Goal: Information Seeking & Learning: Find specific fact

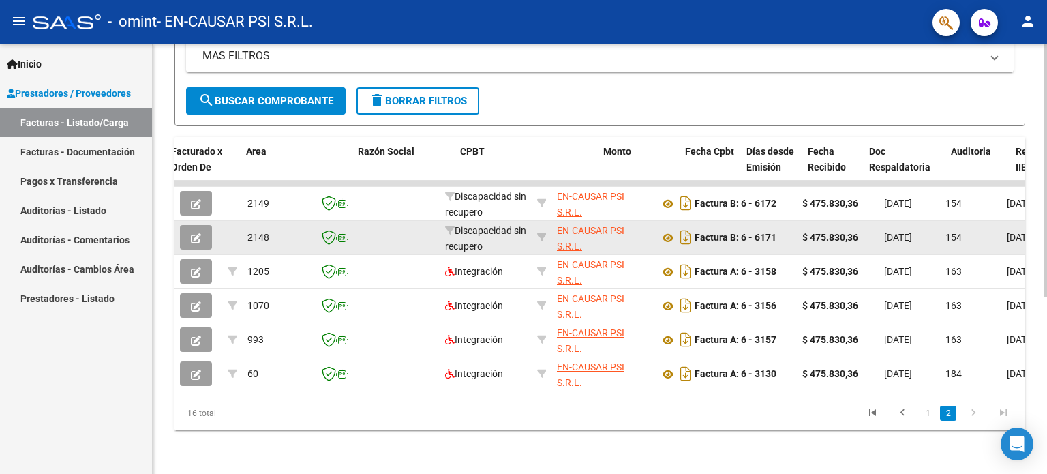
scroll to position [0, 199]
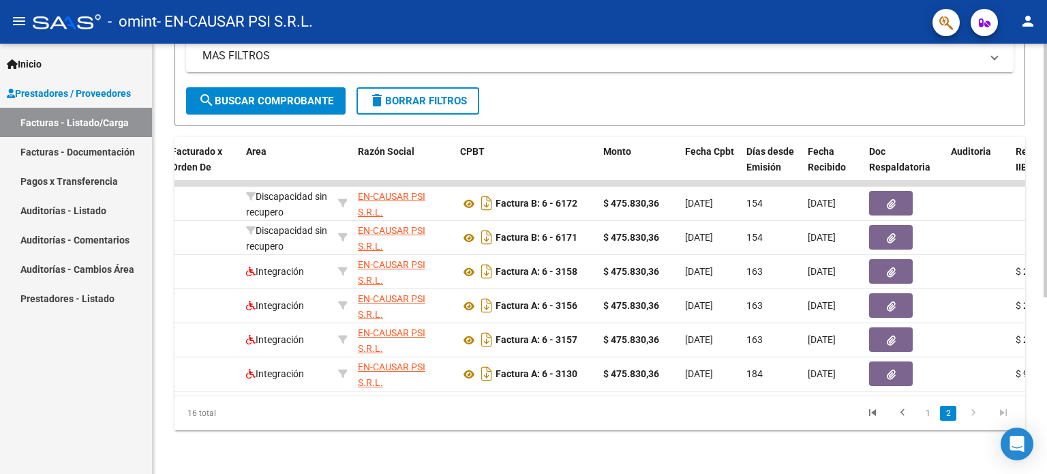
drag, startPoint x: 481, startPoint y: 384, endPoint x: 591, endPoint y: 389, distance: 109.8
click at [591, 389] on datatable-body "2149 Discapacidad sin [PERSON_NAME] EN-CAUSAR PSI S.R.L. 30714152234 Factura B:…" at bounding box center [599, 288] width 851 height 215
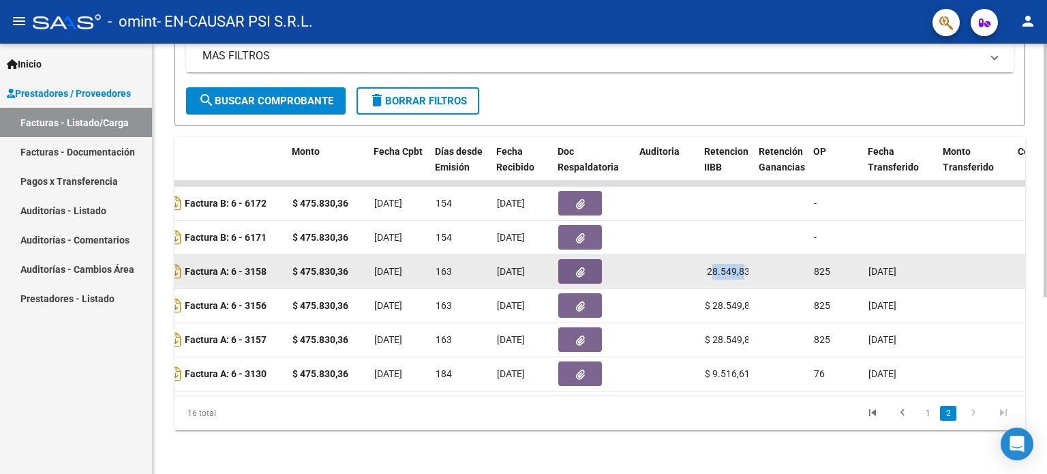
scroll to position [0, 0]
drag, startPoint x: 750, startPoint y: 266, endPoint x: 703, endPoint y: 262, distance: 47.2
click at [703, 262] on datatable-body-cell "$ 28.549,83" at bounding box center [726, 271] width 55 height 33
copy span "$ 28.549,8"
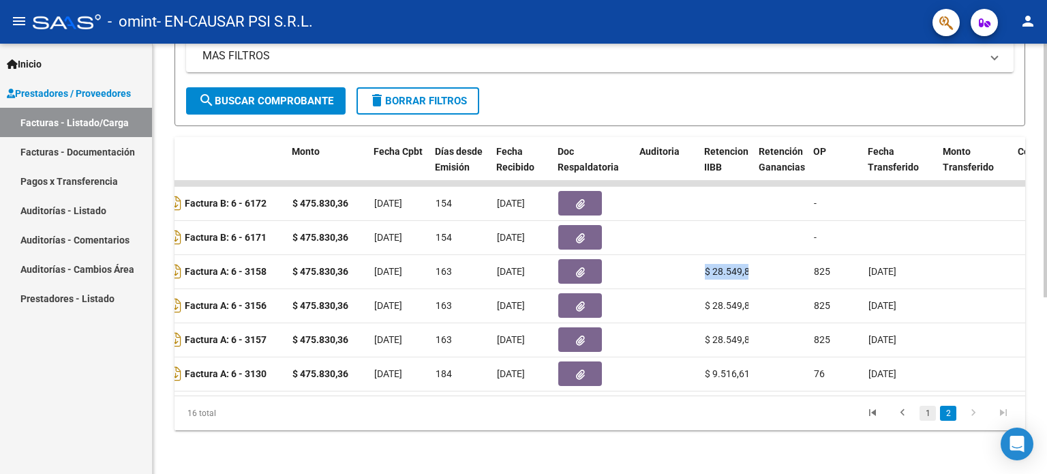
click at [920, 416] on link "1" at bounding box center [927, 413] width 16 height 15
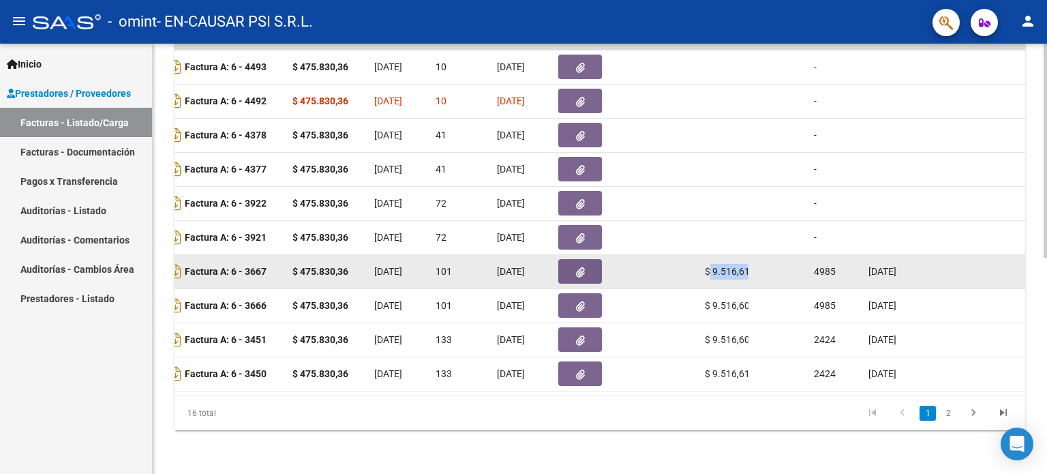
drag, startPoint x: 752, startPoint y: 264, endPoint x: 708, endPoint y: 264, distance: 44.3
click at [708, 264] on datatable-body-cell "$ 9.516,61" at bounding box center [726, 271] width 55 height 33
click at [720, 266] on span "$ 9.516,61" at bounding box center [727, 271] width 45 height 11
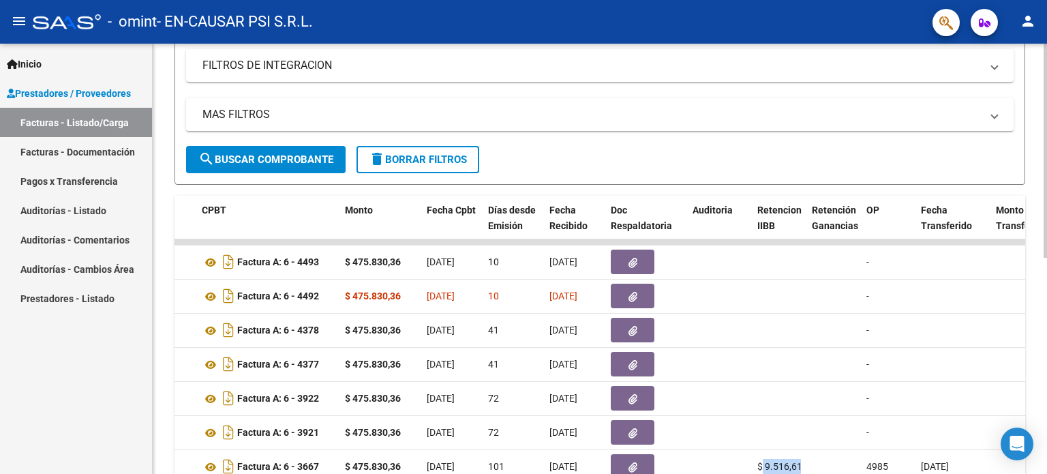
scroll to position [230, 0]
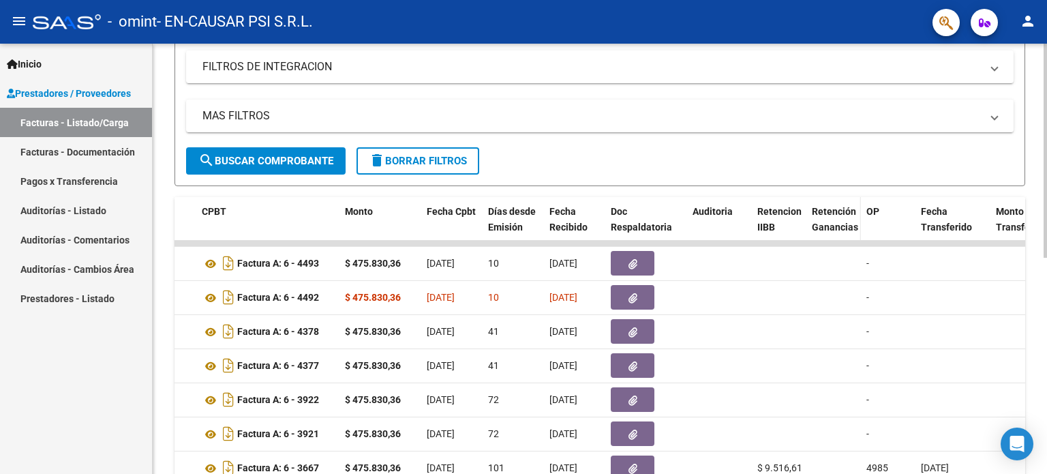
click at [825, 219] on span "Retención Ganancias" at bounding box center [835, 219] width 46 height 27
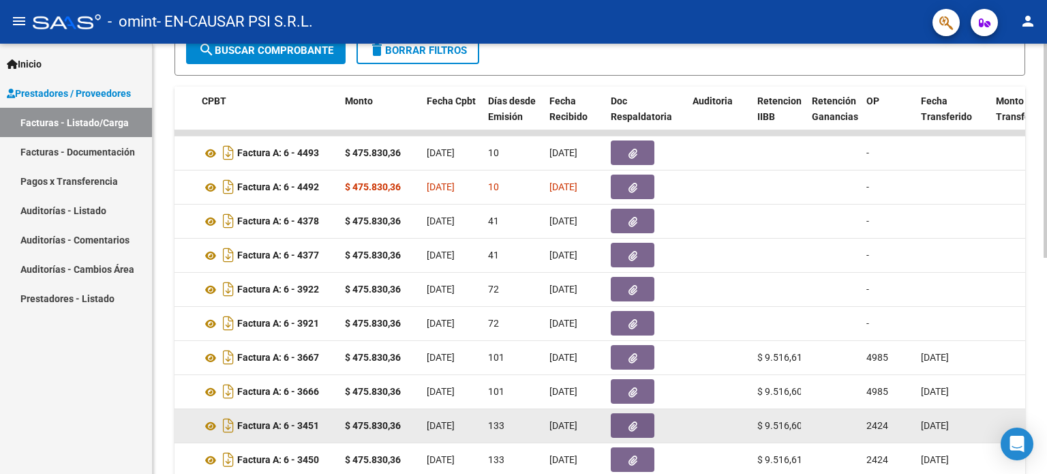
scroll to position [435, 0]
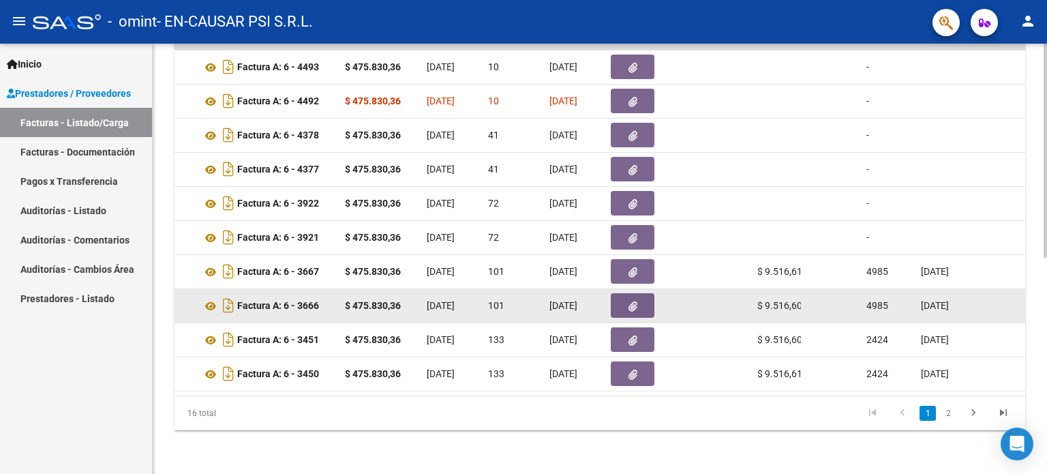
drag, startPoint x: 811, startPoint y: 297, endPoint x: 763, endPoint y: 298, distance: 47.7
drag, startPoint x: 763, startPoint y: 298, endPoint x: 799, endPoint y: 294, distance: 35.6
click at [799, 300] on span "$ 9.516,60" at bounding box center [779, 305] width 45 height 11
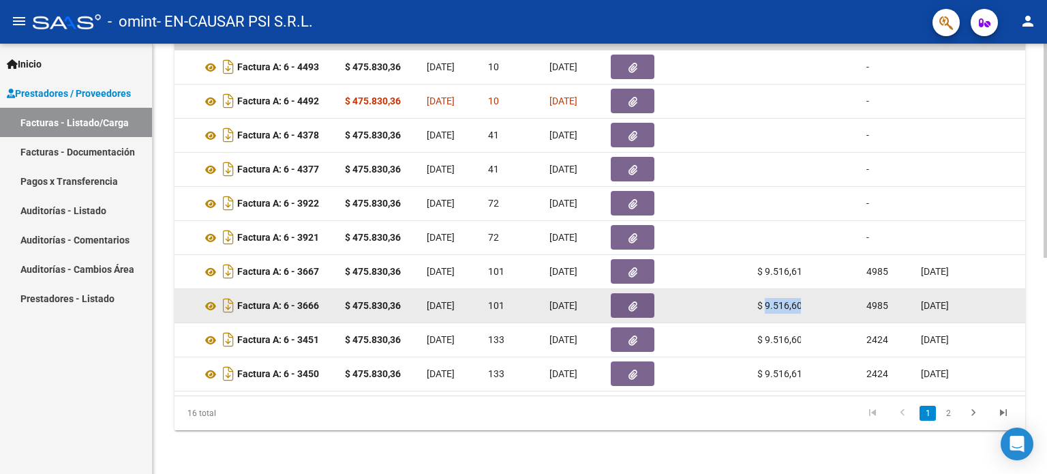
copy span "9.516,60"
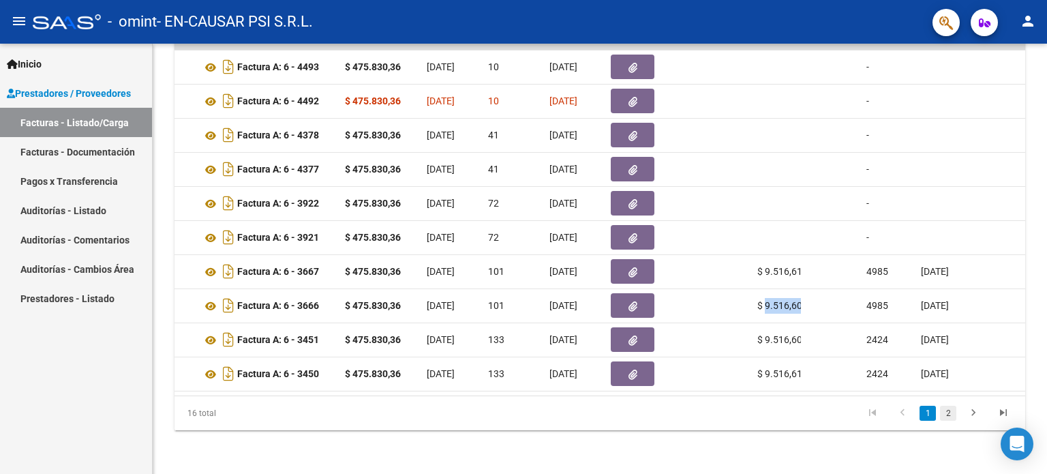
click at [952, 414] on link "2" at bounding box center [948, 413] width 16 height 15
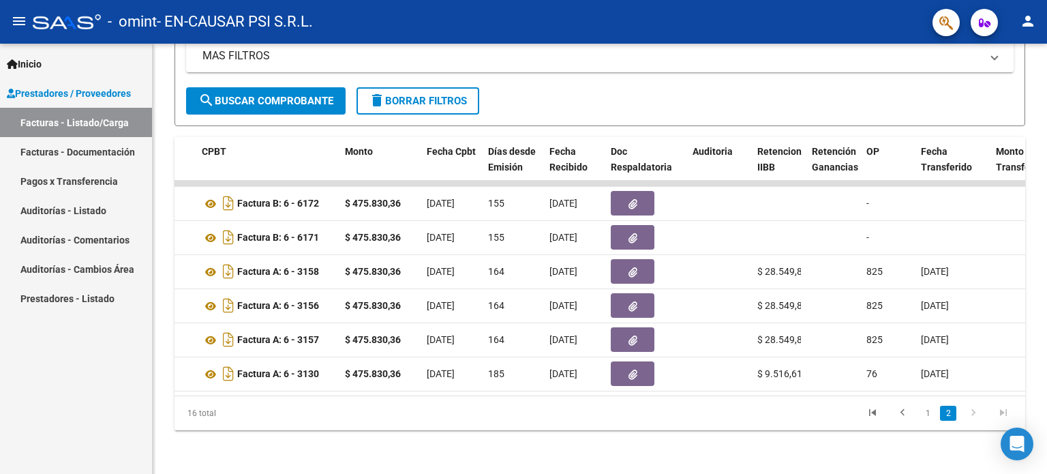
scroll to position [299, 0]
drag, startPoint x: 926, startPoint y: 418, endPoint x: 931, endPoint y: 406, distance: 12.5
click at [926, 417] on link "1" at bounding box center [927, 413] width 16 height 15
